Goal: Task Accomplishment & Management: Complete application form

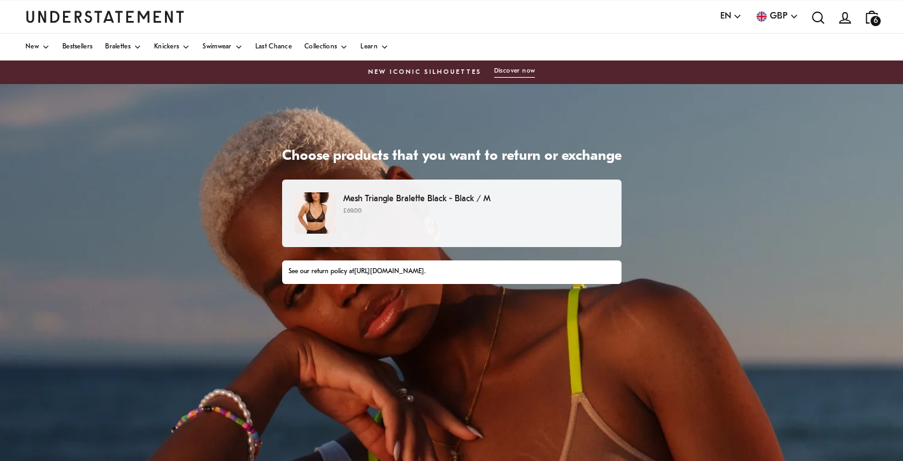
click at [362, 194] on p "Mesh Triangle Bralette Black - Black / M" at bounding box center [475, 198] width 265 height 13
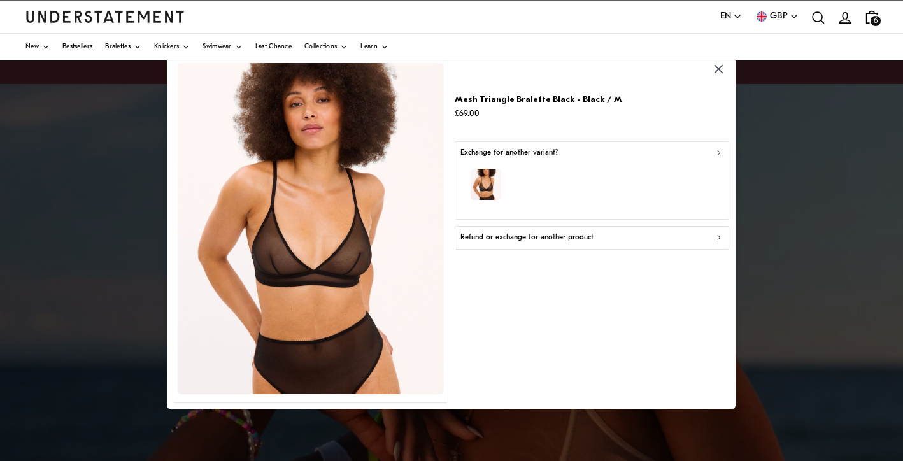
click at [544, 236] on p "Refund or exchange for another product" at bounding box center [526, 238] width 133 height 12
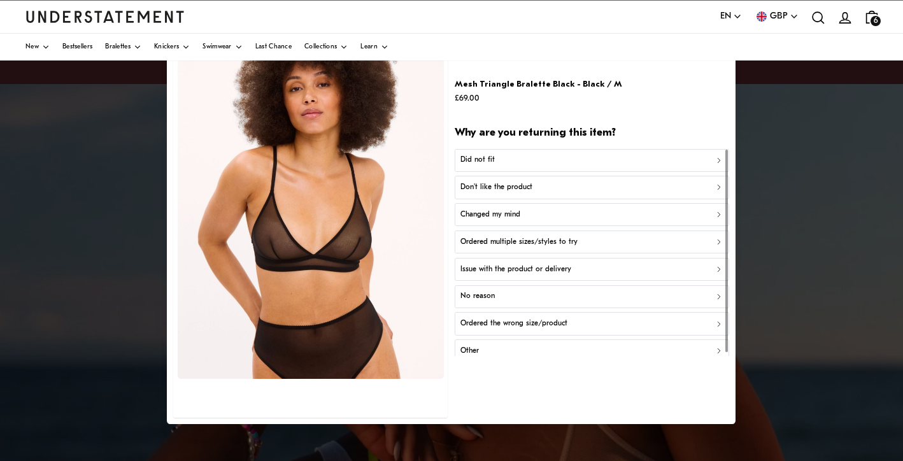
click at [514, 160] on div "Did not fit" at bounding box center [592, 160] width 264 height 12
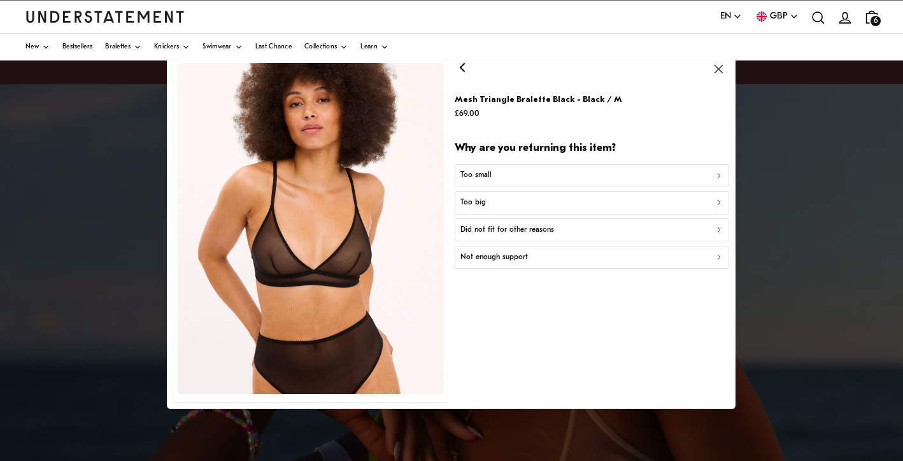
click at [521, 227] on p "Did not fit for other reasons" at bounding box center [507, 230] width 94 height 12
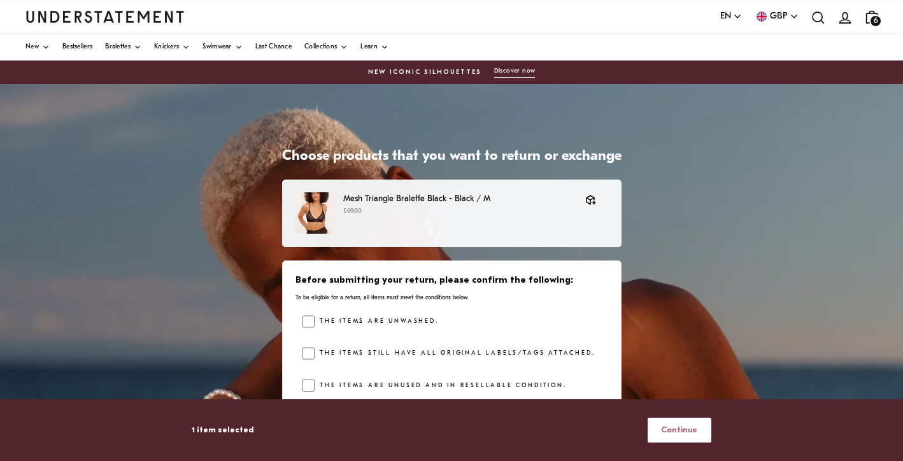
click at [684, 435] on span "Continue" at bounding box center [679, 430] width 36 height 24
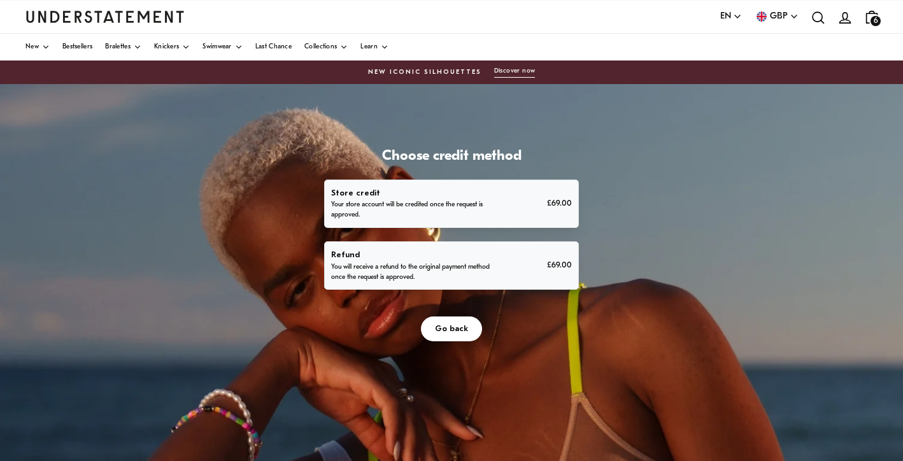
click at [464, 264] on p "You will receive a refund to the original payment method once the request is ap…" at bounding box center [412, 272] width 162 height 20
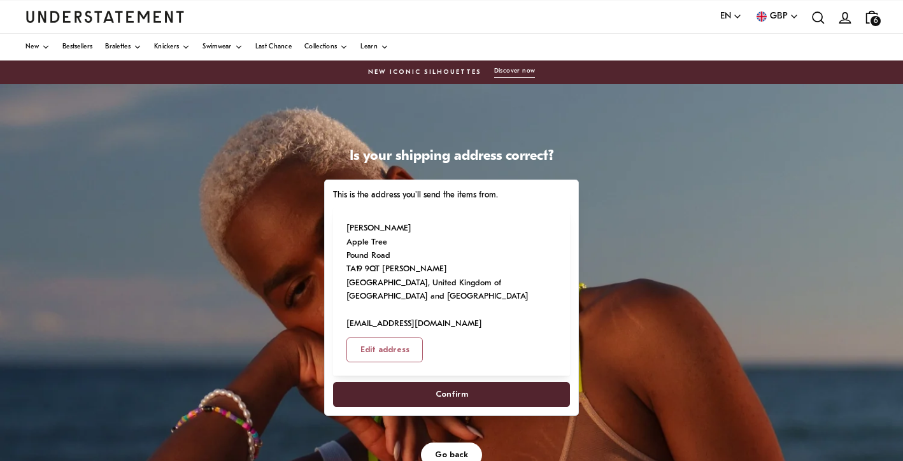
click at [447, 392] on span "Confirm" at bounding box center [451, 395] width 32 height 24
select select "**"
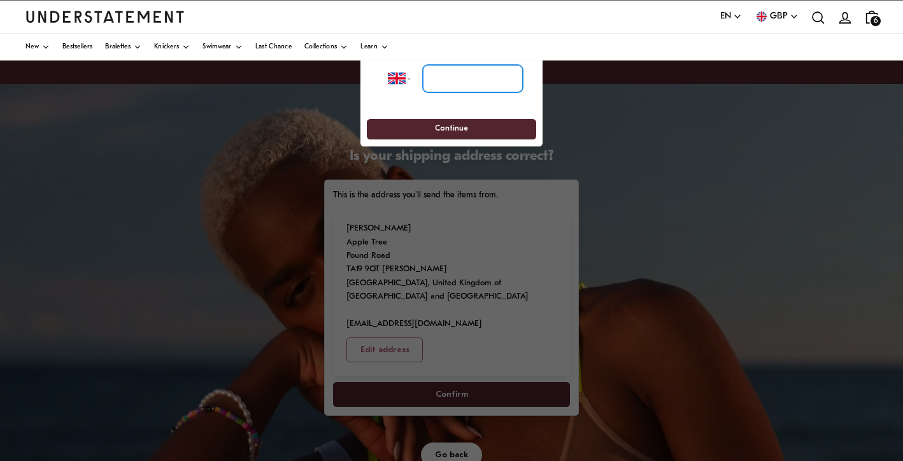
click at [441, 76] on input "tel" at bounding box center [473, 79] width 100 height 28
click at [389, 139] on div "**********" at bounding box center [451, 99] width 182 height 95
click at [481, 74] on input "tel" at bounding box center [473, 79] width 100 height 28
type input "**********"
click at [465, 131] on span "Continue" at bounding box center [451, 130] width 33 height 20
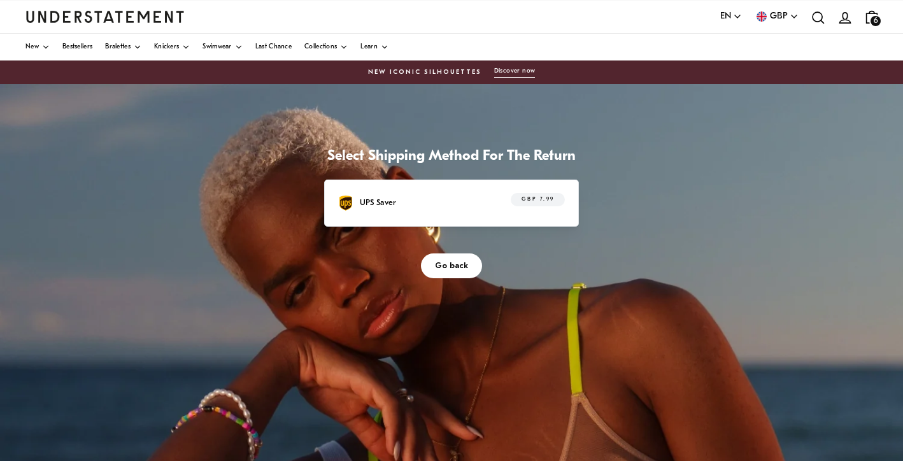
click at [449, 269] on span "Go back" at bounding box center [451, 266] width 33 height 24
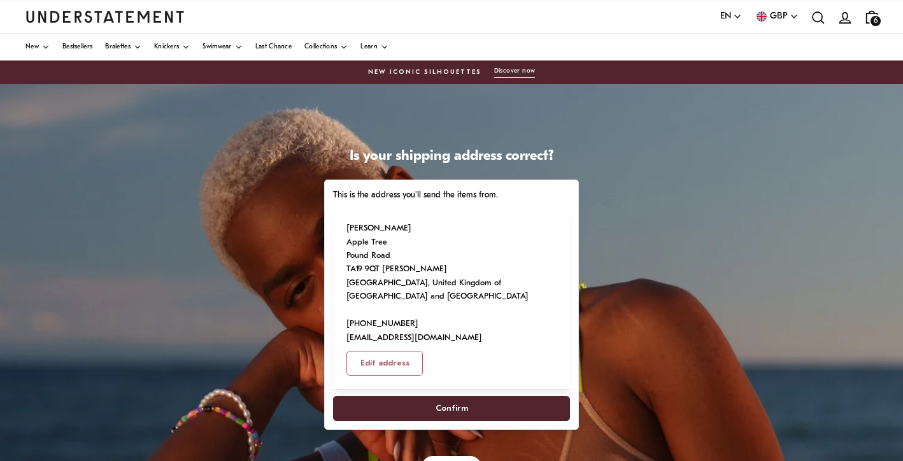
click at [455, 406] on span "Confirm" at bounding box center [451, 409] width 32 height 24
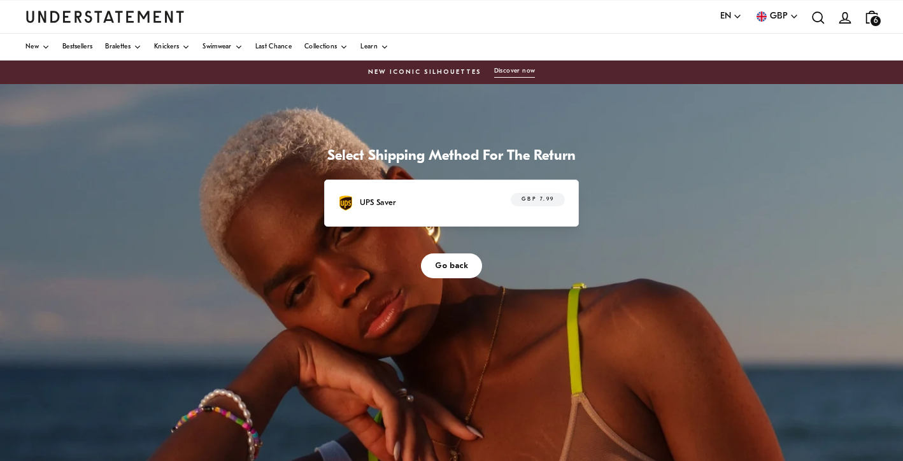
click at [533, 197] on span "GBP 7.99" at bounding box center [537, 200] width 33 height 13
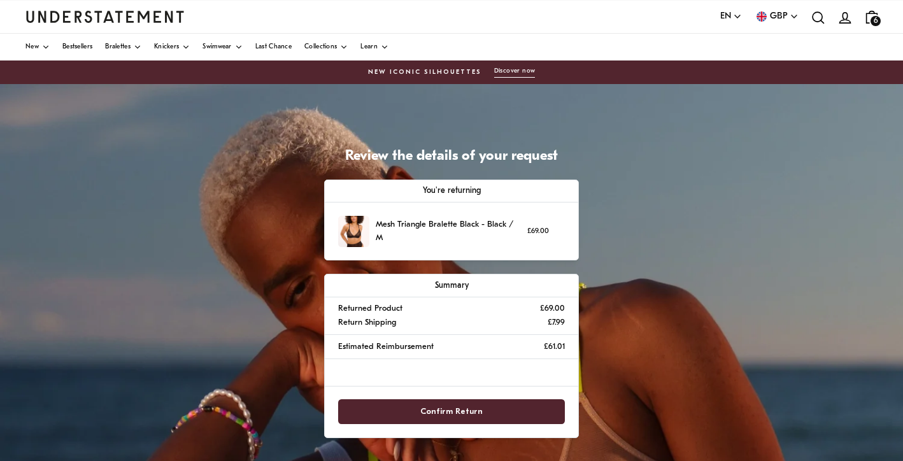
click at [462, 409] on span "Confirm Return" at bounding box center [451, 412] width 62 height 24
